Goal: Transaction & Acquisition: Obtain resource

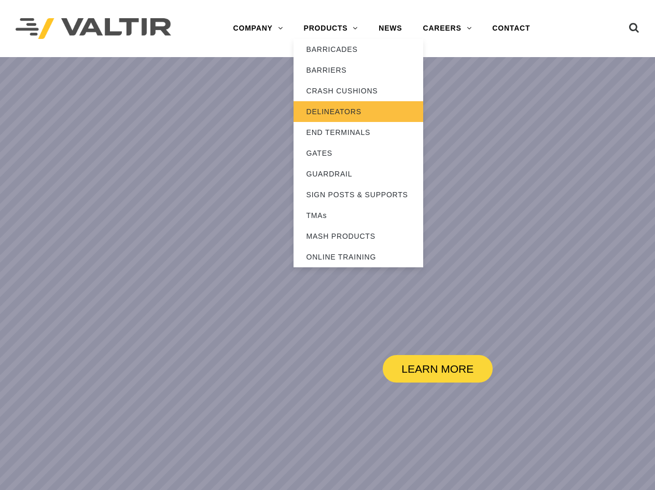
click at [335, 112] on link "DELINEATORS" at bounding box center [359, 111] width 130 height 21
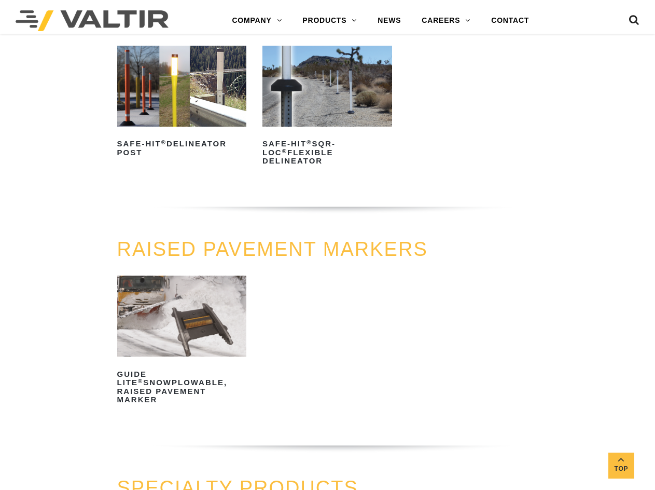
scroll to position [311, 0]
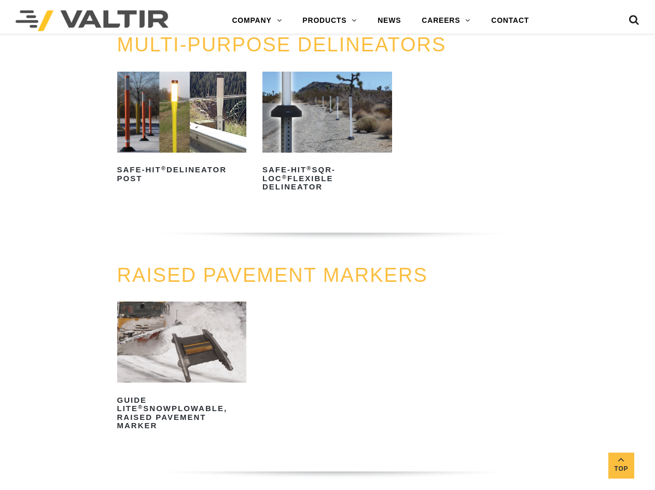
click at [197, 146] on img at bounding box center [182, 112] width 130 height 81
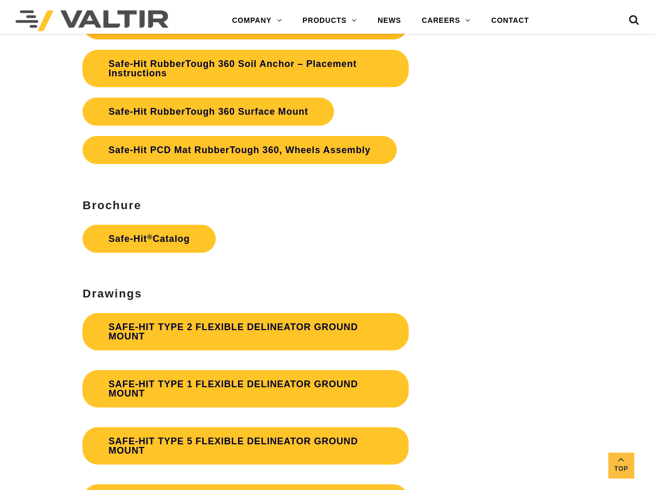
scroll to position [2646, 0]
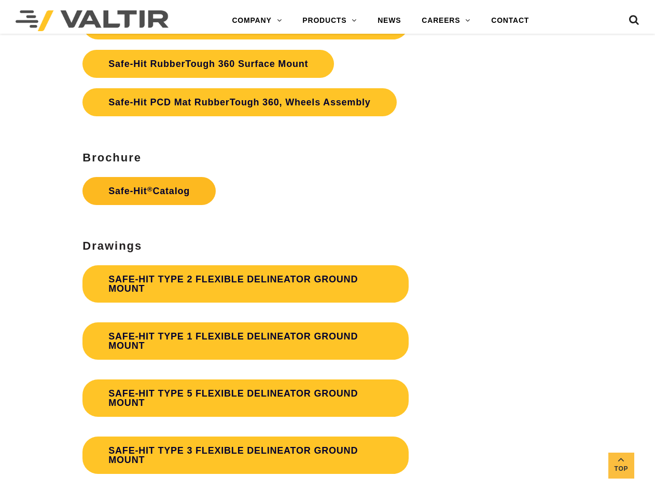
click at [186, 194] on link "Safe-Hit ® Catalog" at bounding box center [149, 191] width 133 height 28
